Goal: Obtain resource: Download file/media

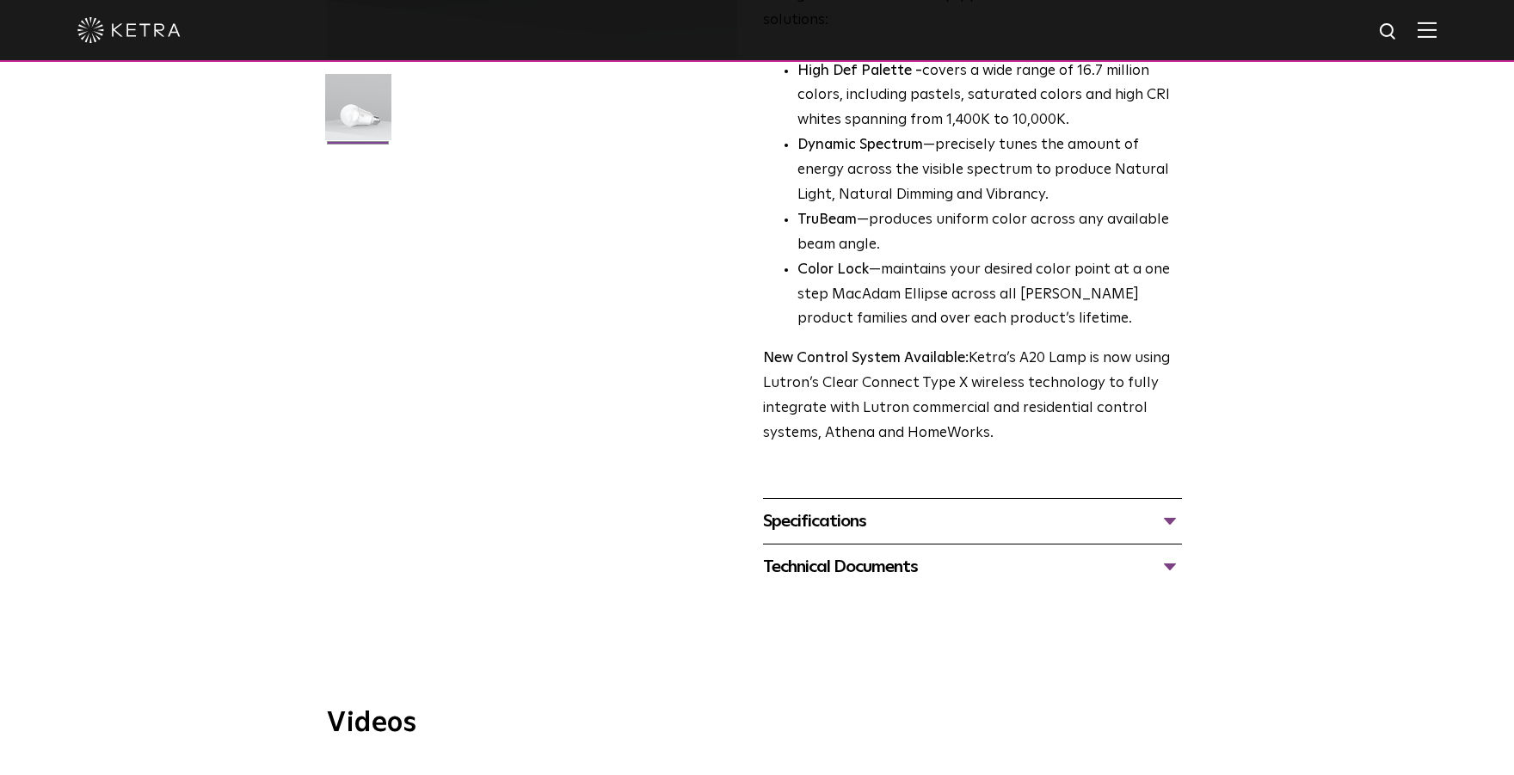
scroll to position [449, 0]
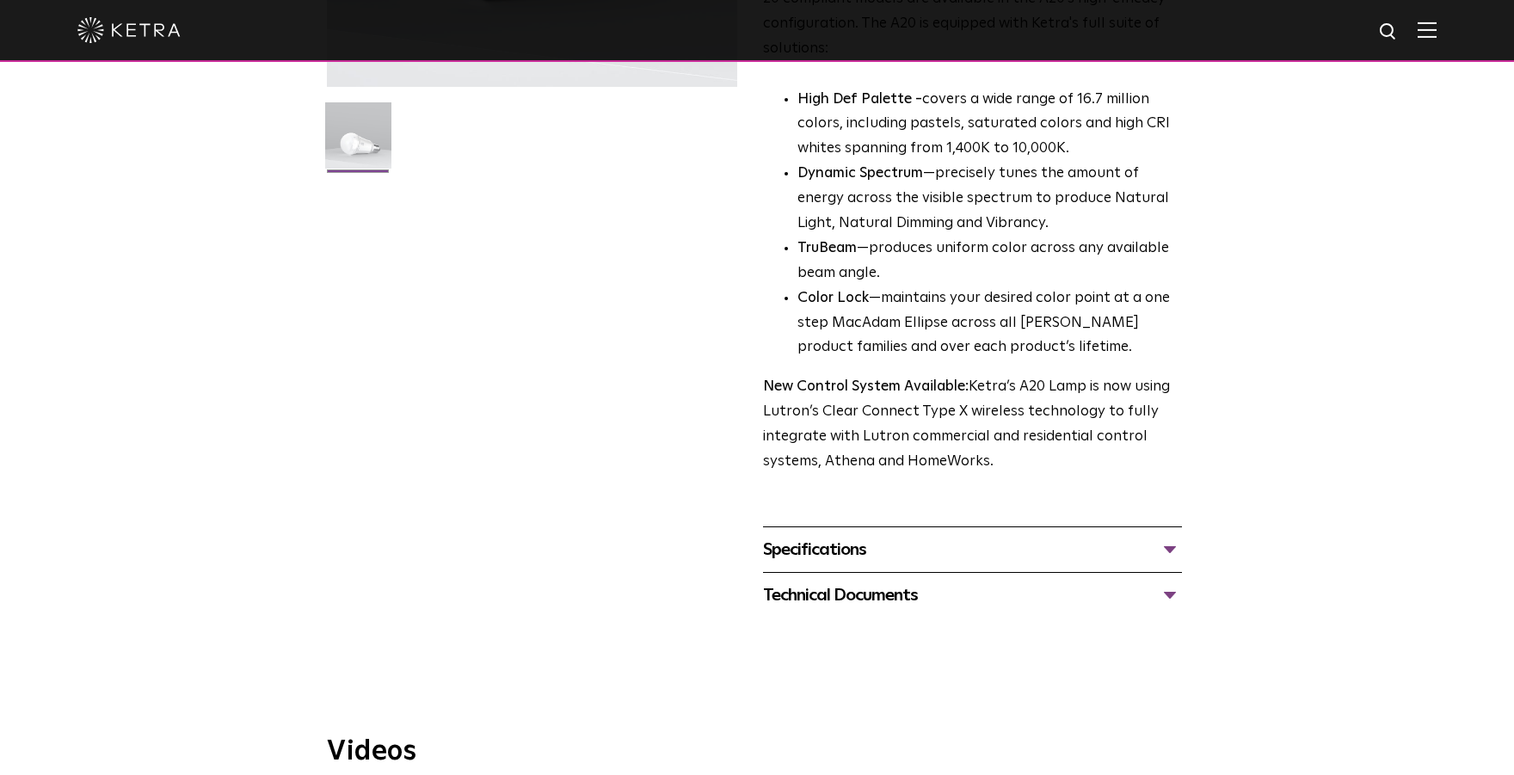
click at [849, 582] on div "Technical Documents" at bounding box center [972, 596] width 419 height 28
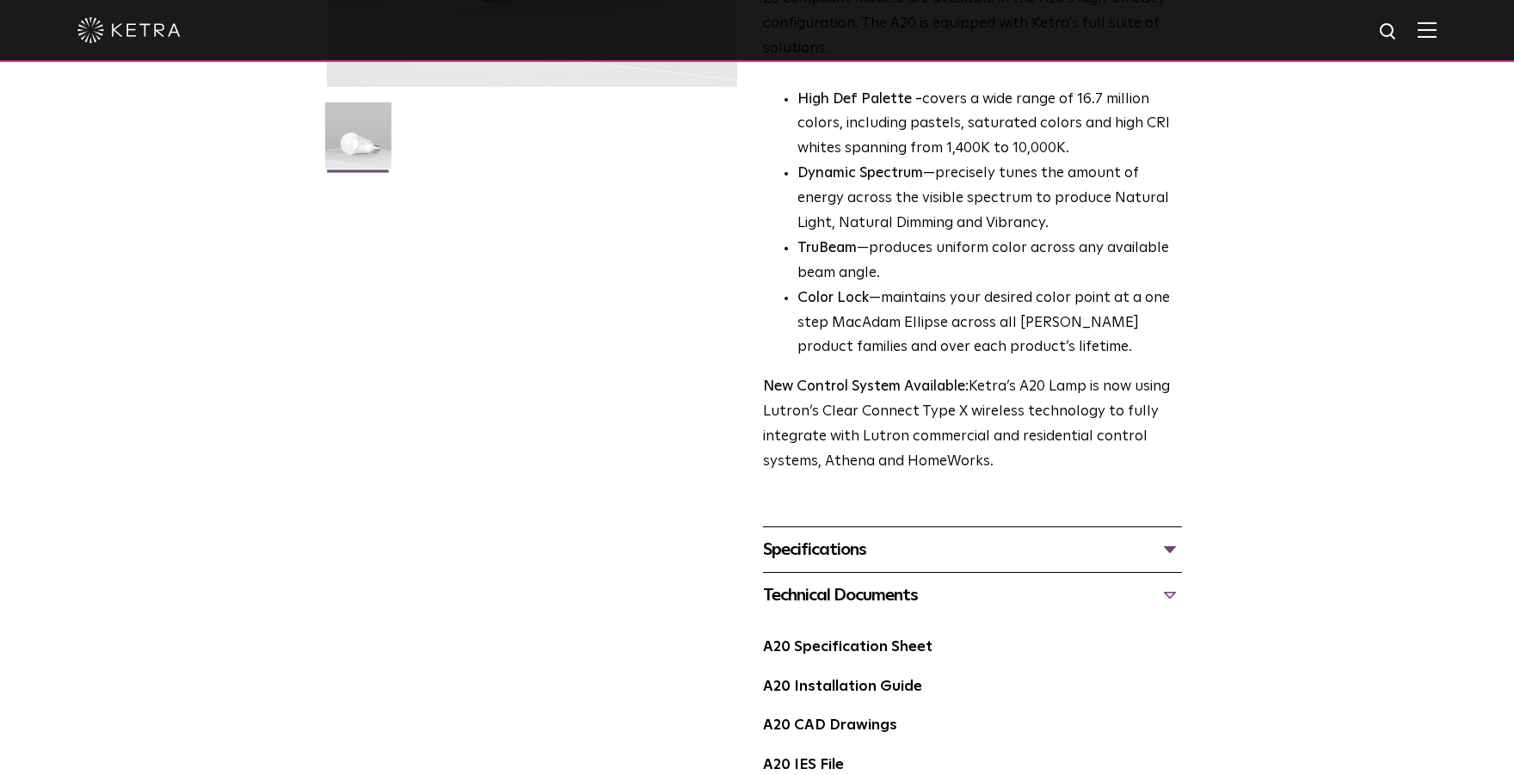
scroll to position [533, 0]
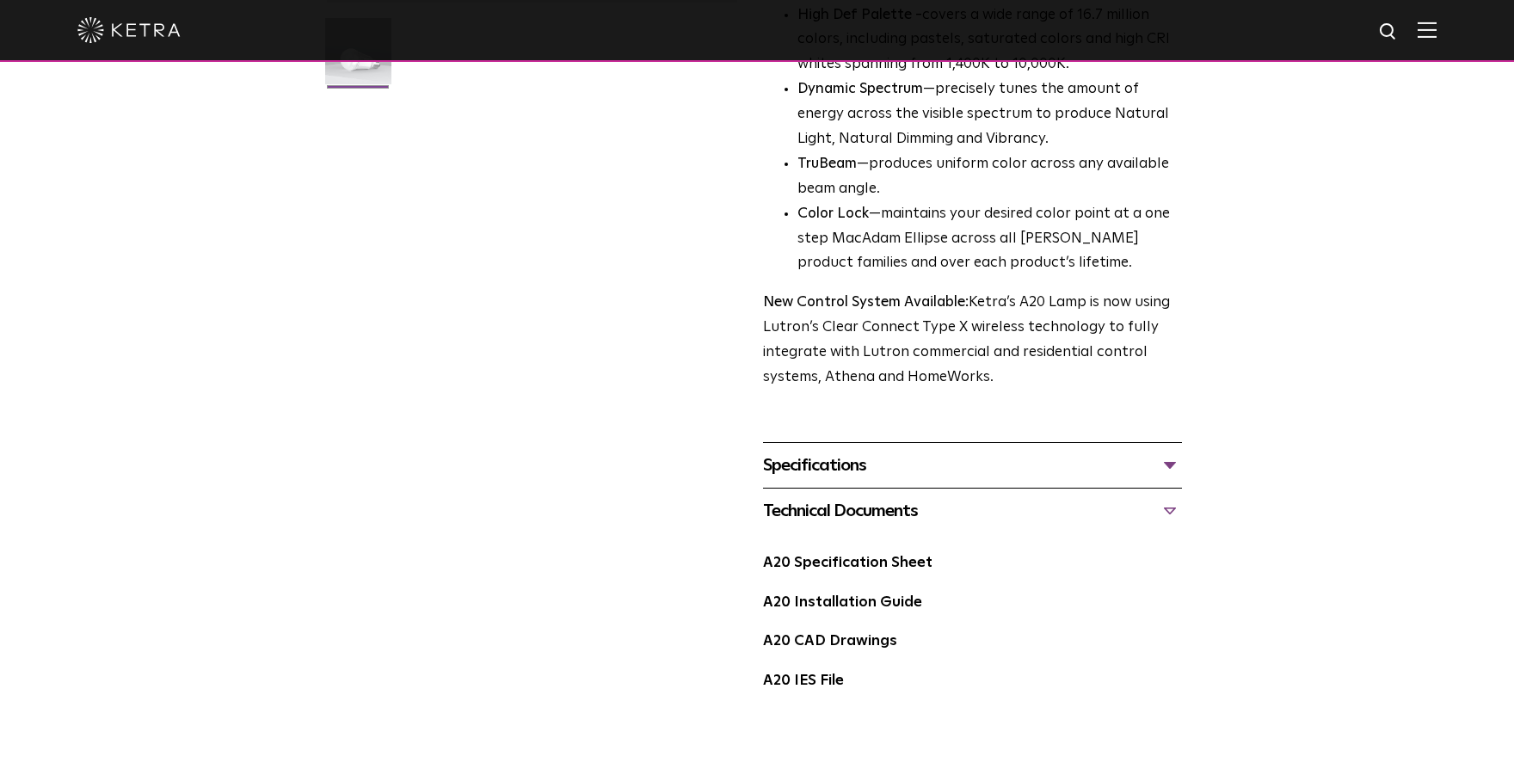
click at [839, 452] on div "Specifications" at bounding box center [972, 466] width 419 height 28
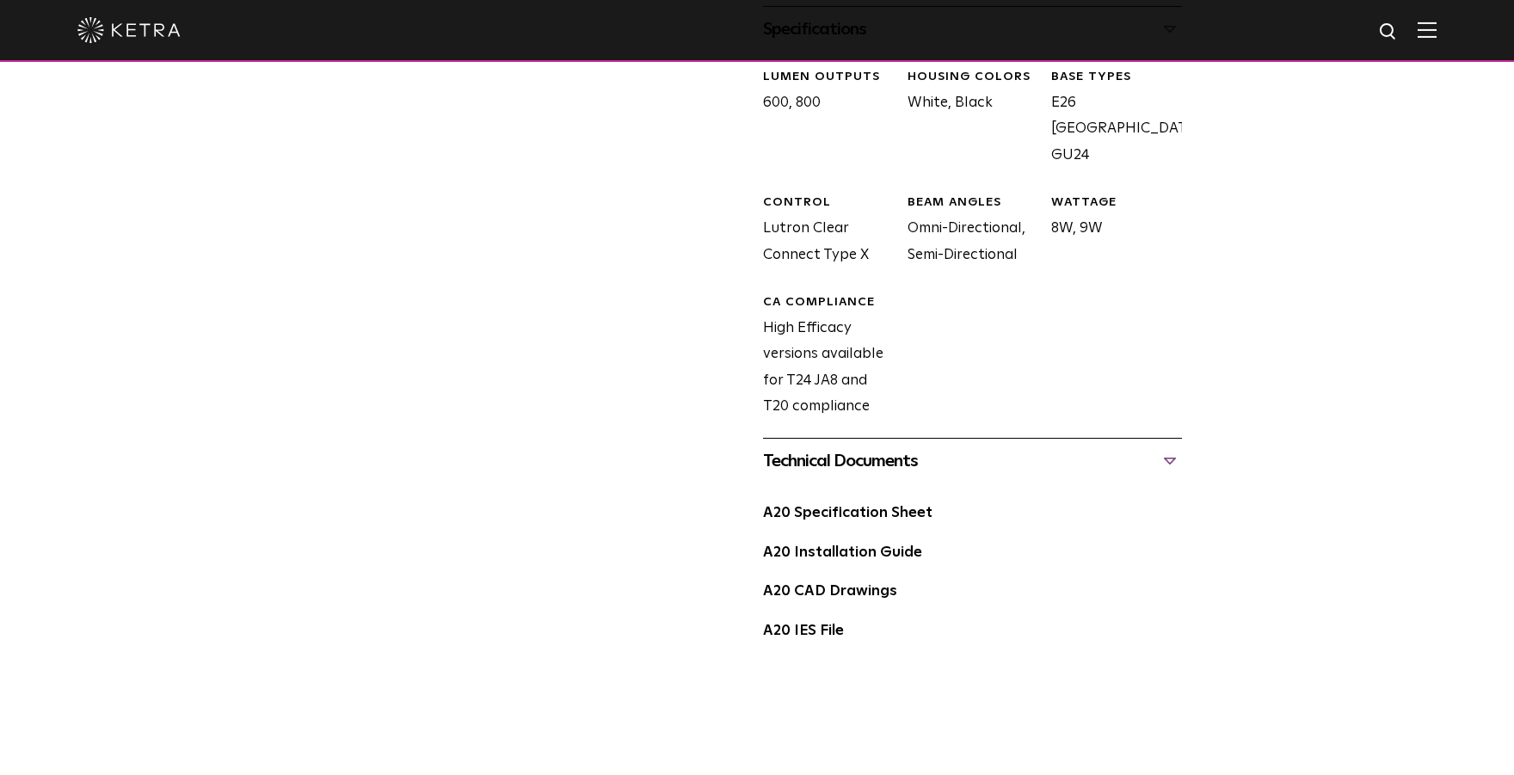
scroll to position [982, 0]
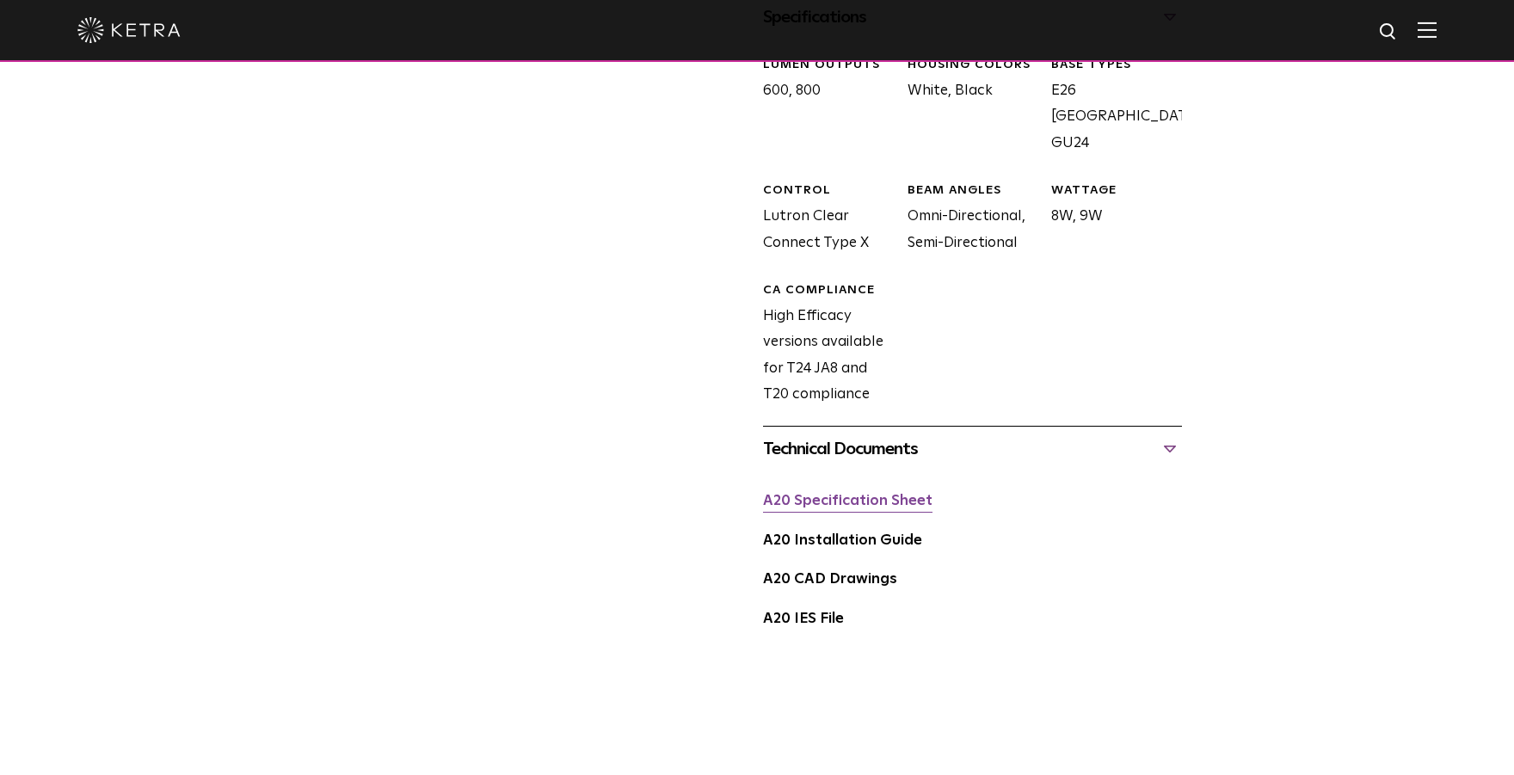
click at [864, 494] on link "A20 Specification Sheet" at bounding box center [847, 501] width 169 height 15
click at [812, 612] on link "A20 IES File" at bounding box center [803, 619] width 81 height 15
